Goal: Task Accomplishment & Management: Manage account settings

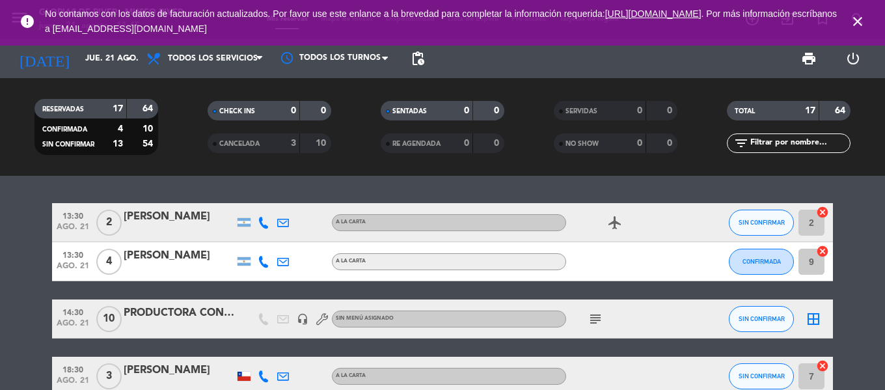
scroll to position [130, 0]
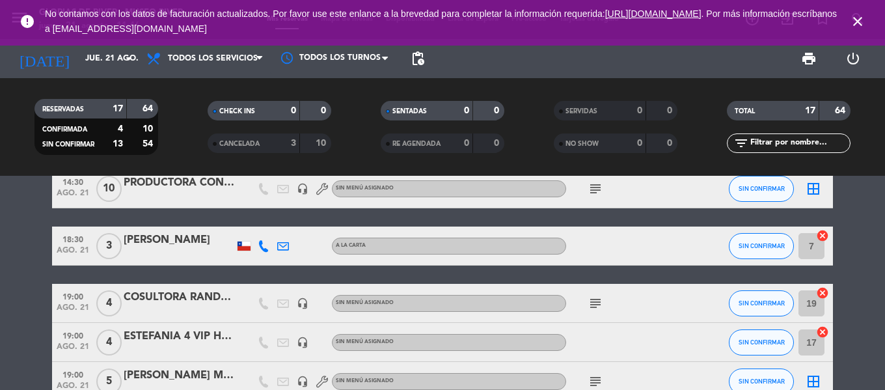
click at [184, 306] on div "COSULTORA RANDSTAD VIP" at bounding box center [179, 297] width 111 height 17
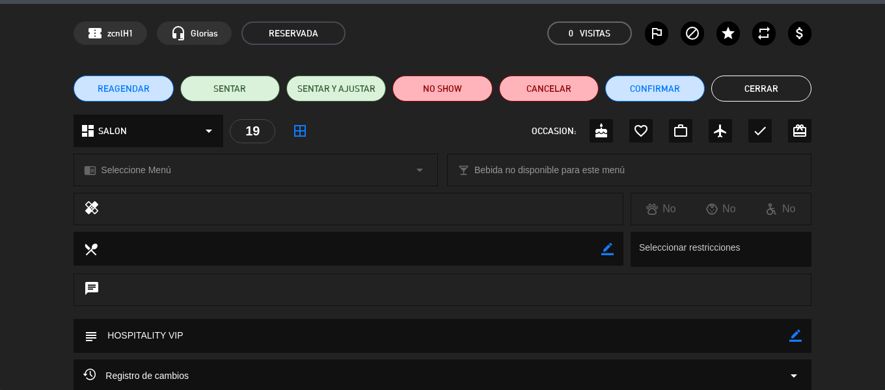
scroll to position [0, 0]
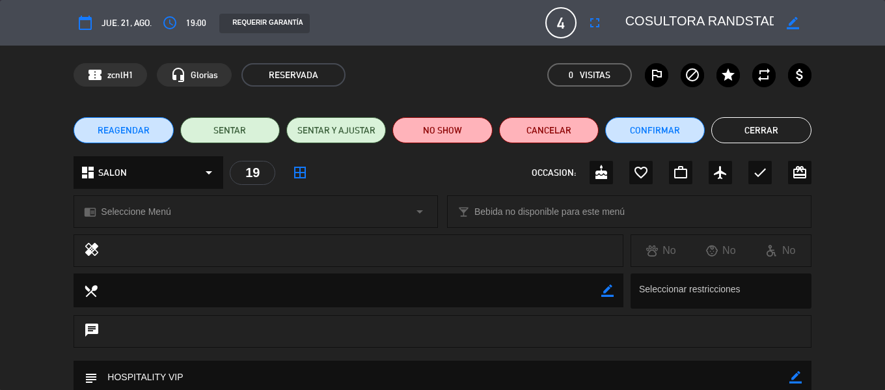
click at [789, 20] on icon "border_color" at bounding box center [792, 23] width 12 height 12
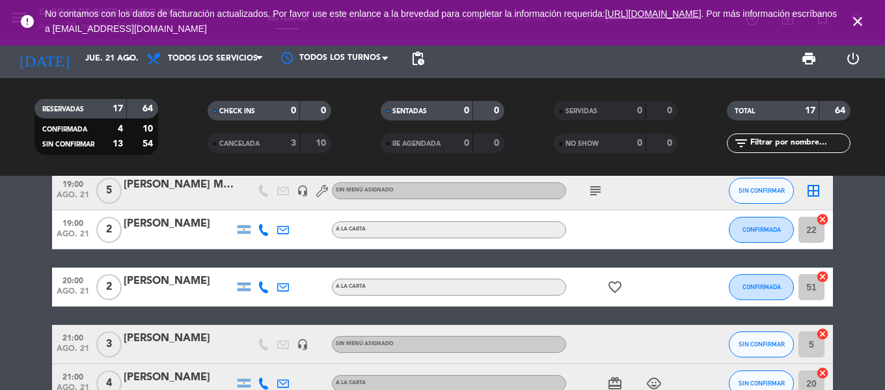
scroll to position [344, 0]
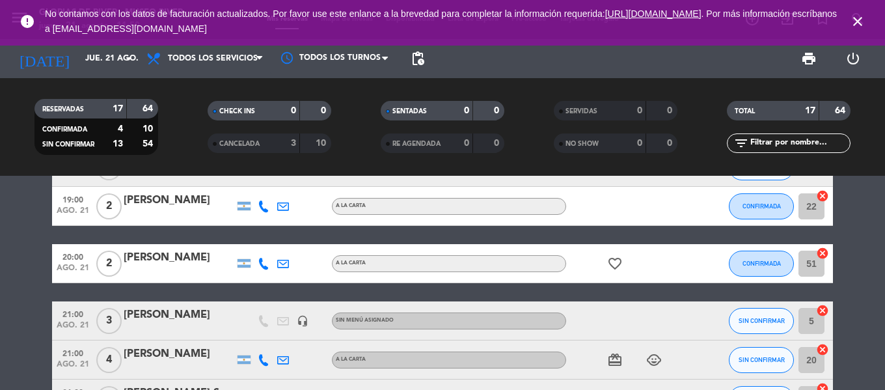
click at [162, 369] on div at bounding box center [179, 368] width 111 height 10
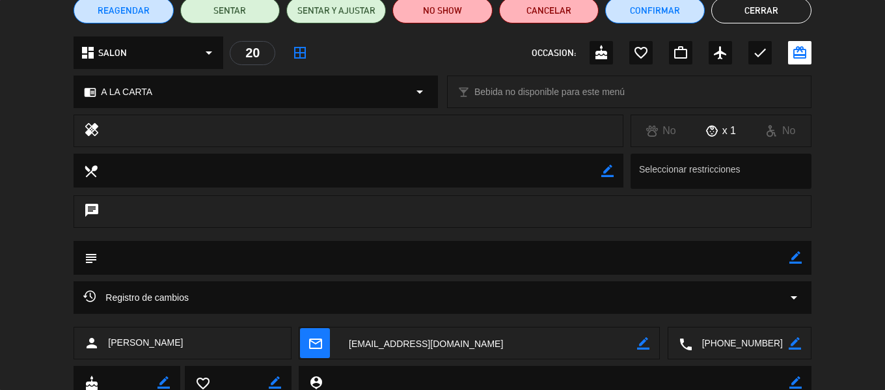
scroll to position [0, 0]
